Goal: Check status: Check status

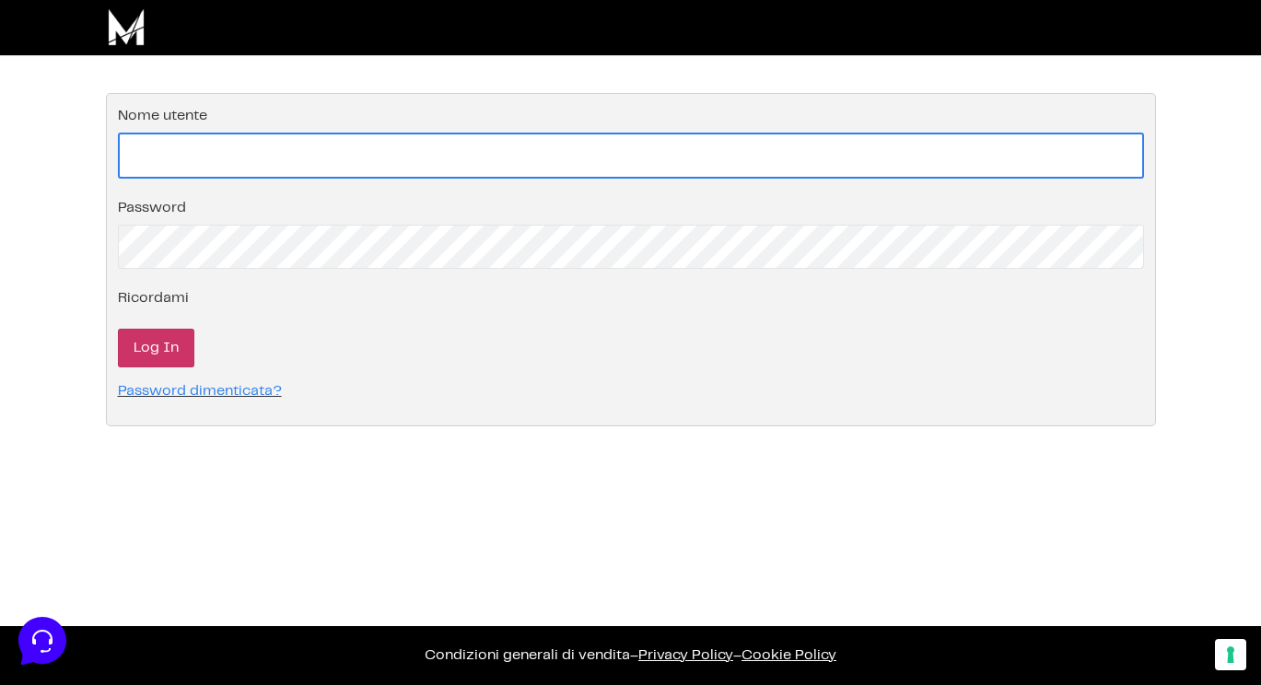
type input "info@monetizzando.com"
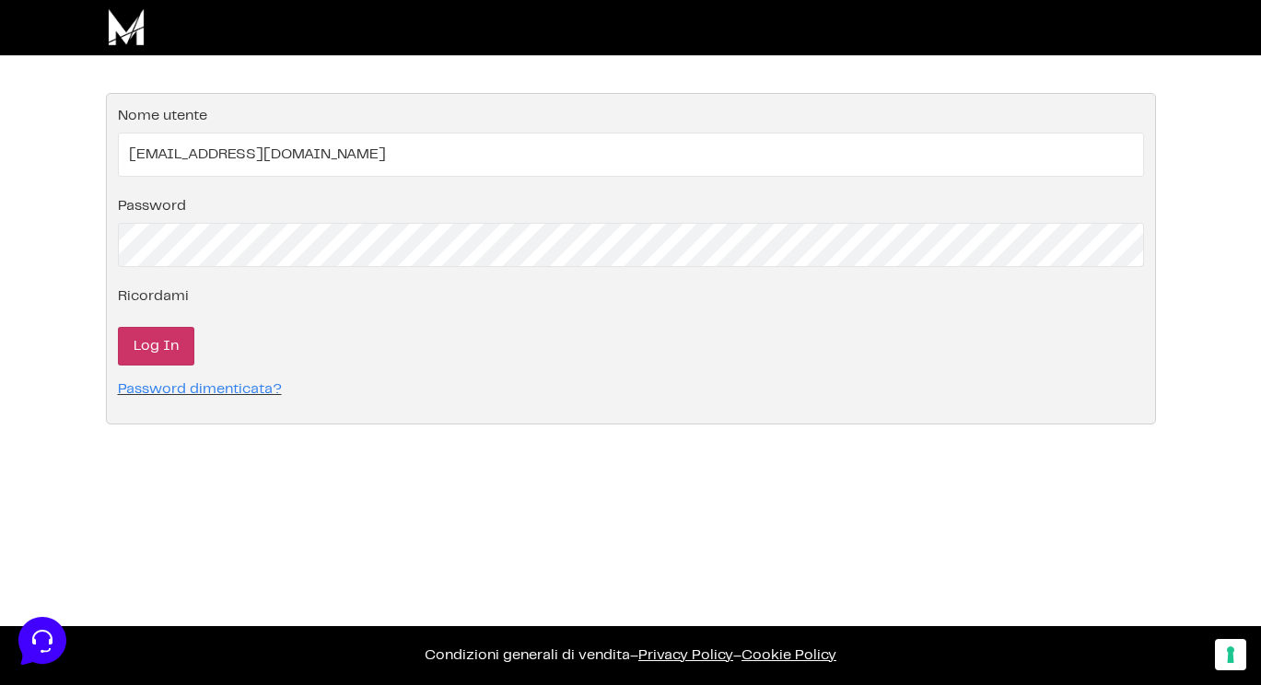
click at [138, 353] on input "Log In" at bounding box center [156, 346] width 76 height 39
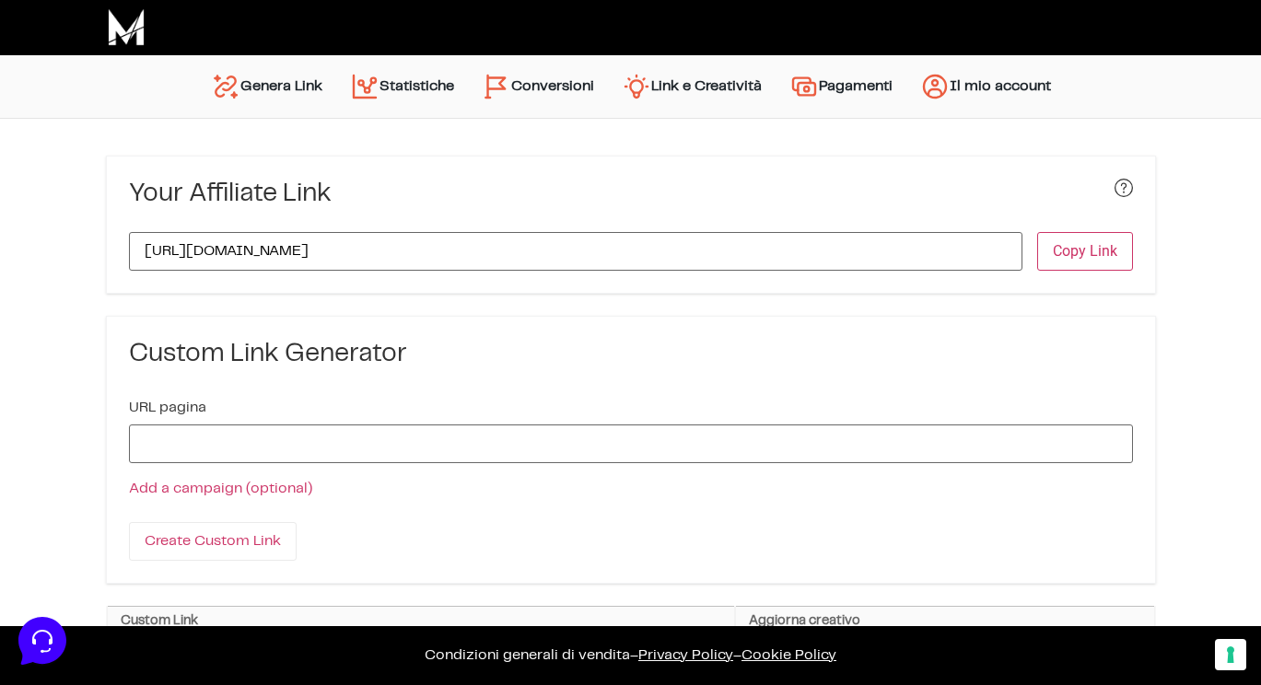
click at [557, 94] on link "Conversioni" at bounding box center [538, 86] width 140 height 44
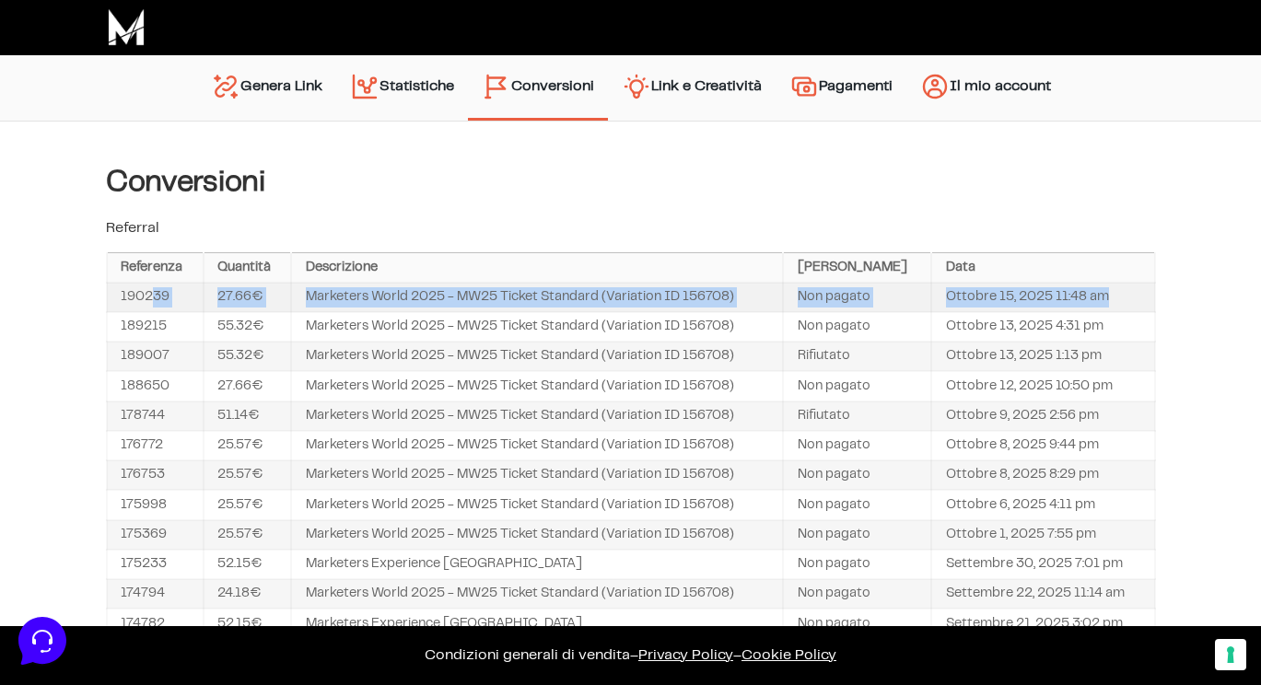
drag, startPoint x: 1099, startPoint y: 298, endPoint x: 155, endPoint y: 294, distance: 943.9
click at [155, 294] on tr "190239 27.66€ Marketers World 2025 - MW25 Ticket Standard (Variation ID 156708)…" at bounding box center [631, 297] width 1048 height 29
click at [155, 294] on td "190239" at bounding box center [155, 297] width 97 height 29
